Goal: Check status: Check status

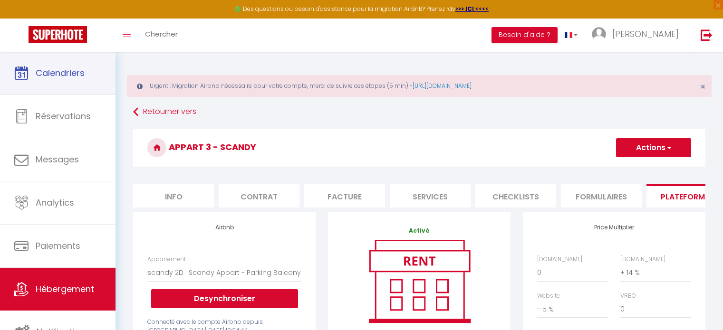
select select "9563-612966173448816206"
select select "well_reviewed_guests"
select select "EUR"
select select "9565"
select select "+ 14 %"
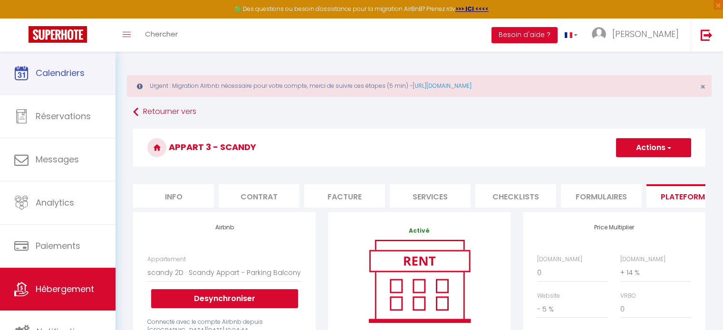
select select "- 5 %"
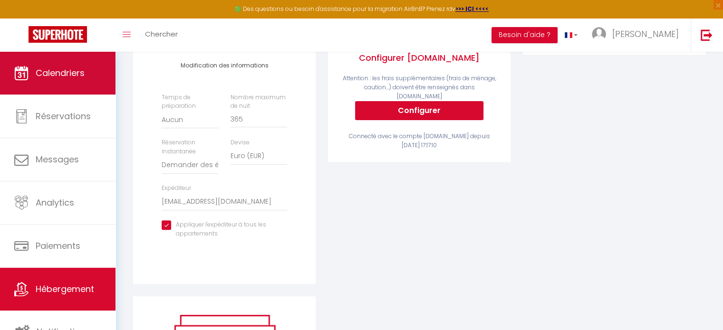
scroll to position [0, 188]
click at [70, 74] on span "Calendriers" at bounding box center [60, 73] width 49 height 12
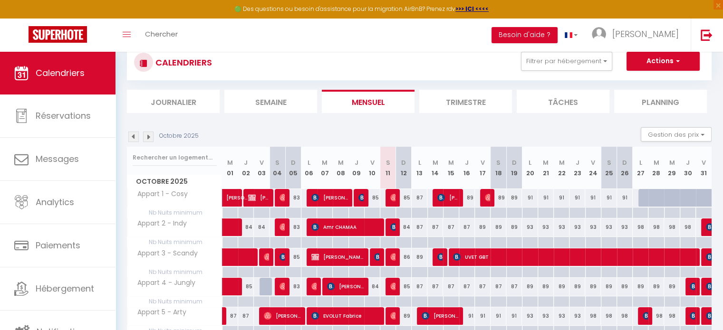
scroll to position [48, 0]
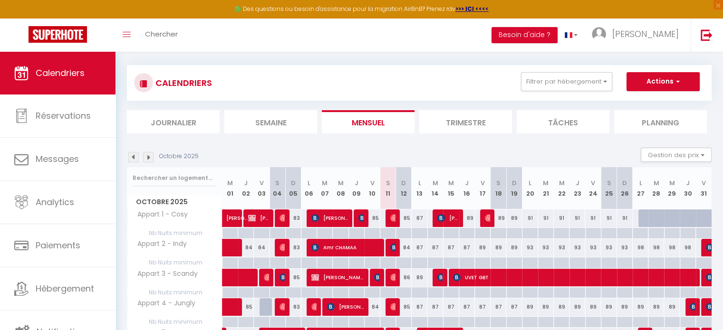
click at [185, 121] on li "Journalier" at bounding box center [173, 121] width 93 height 23
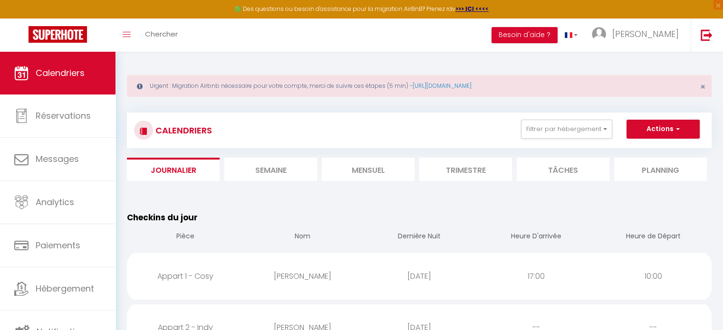
click at [367, 173] on li "Mensuel" at bounding box center [368, 169] width 93 height 23
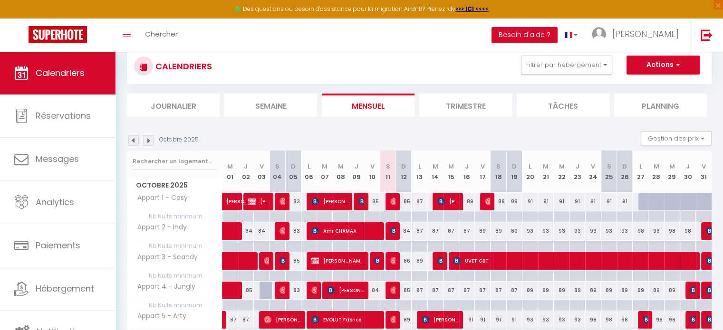
scroll to position [112, 0]
